Goal: Find specific page/section: Find specific page/section

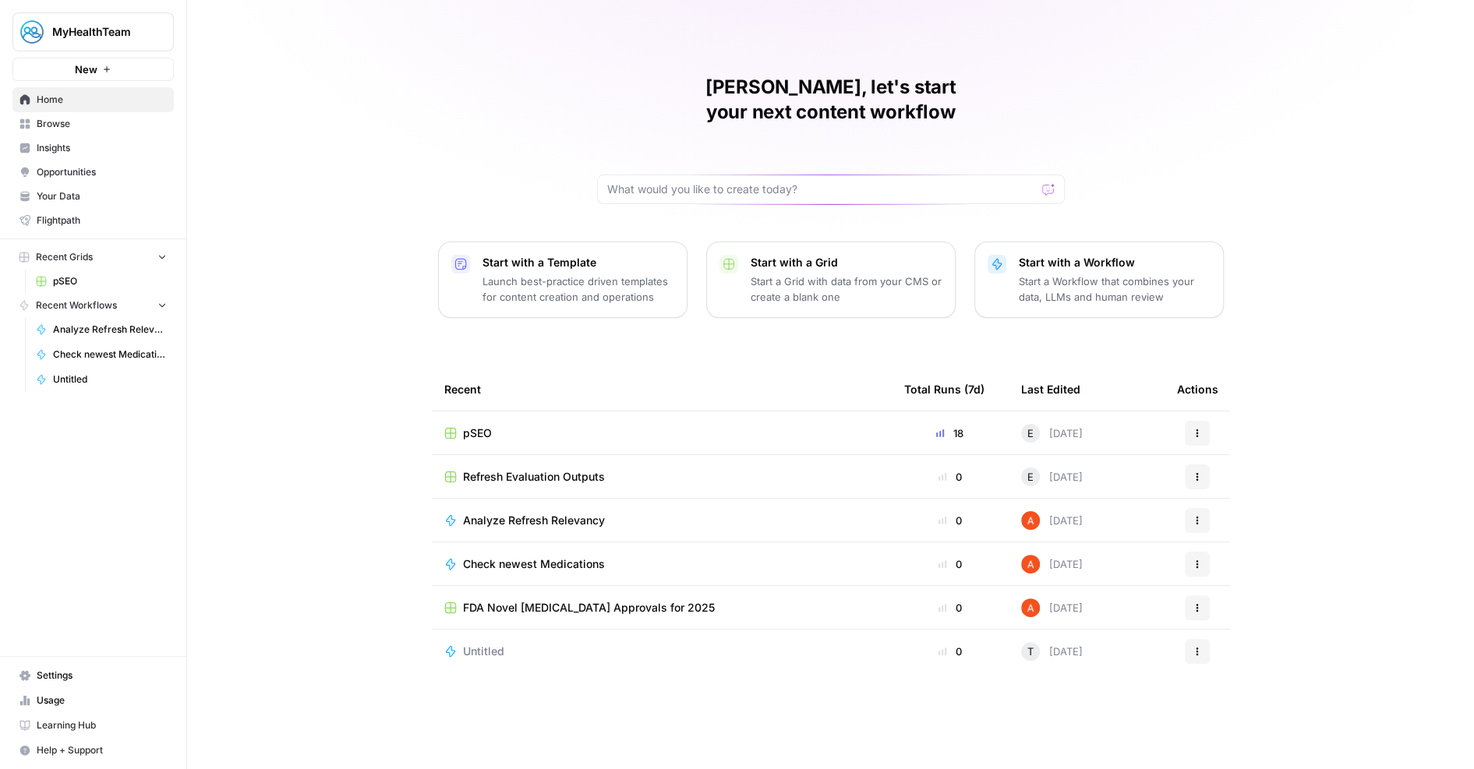
click at [115, 29] on span "MyHealthTeam" at bounding box center [99, 32] width 94 height 16
type input "[PERSON_NAME]'s"
click at [122, 115] on span "[PERSON_NAME]'s Demo" at bounding box center [151, 117] width 206 height 16
